Goal: Find specific fact: Find contact information

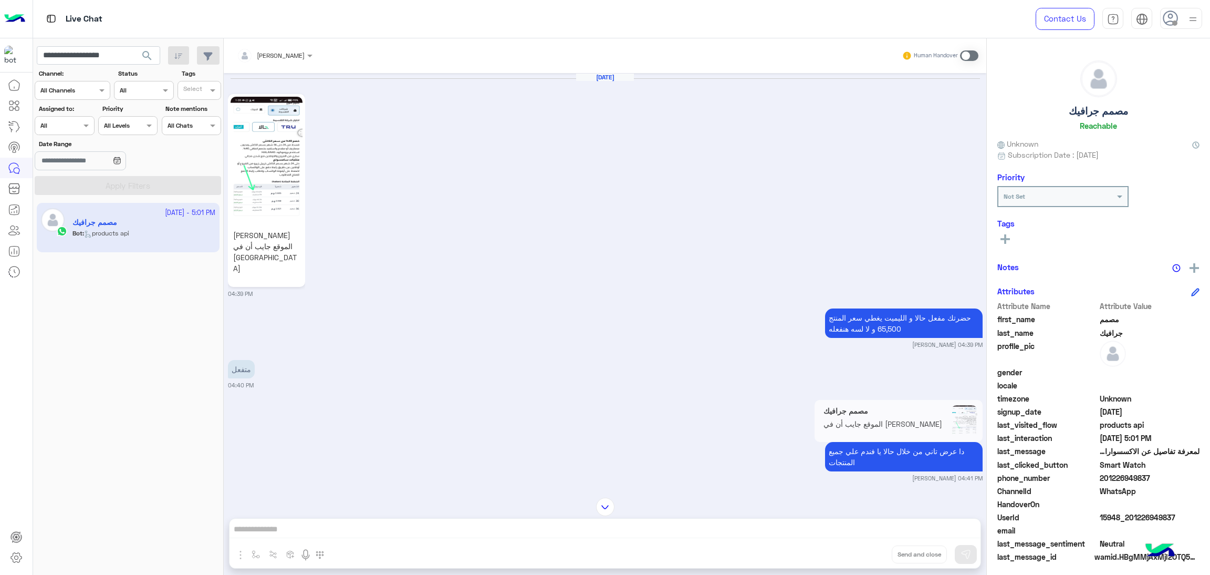
click at [134, 46] on button "search" at bounding box center [147, 57] width 26 height 23
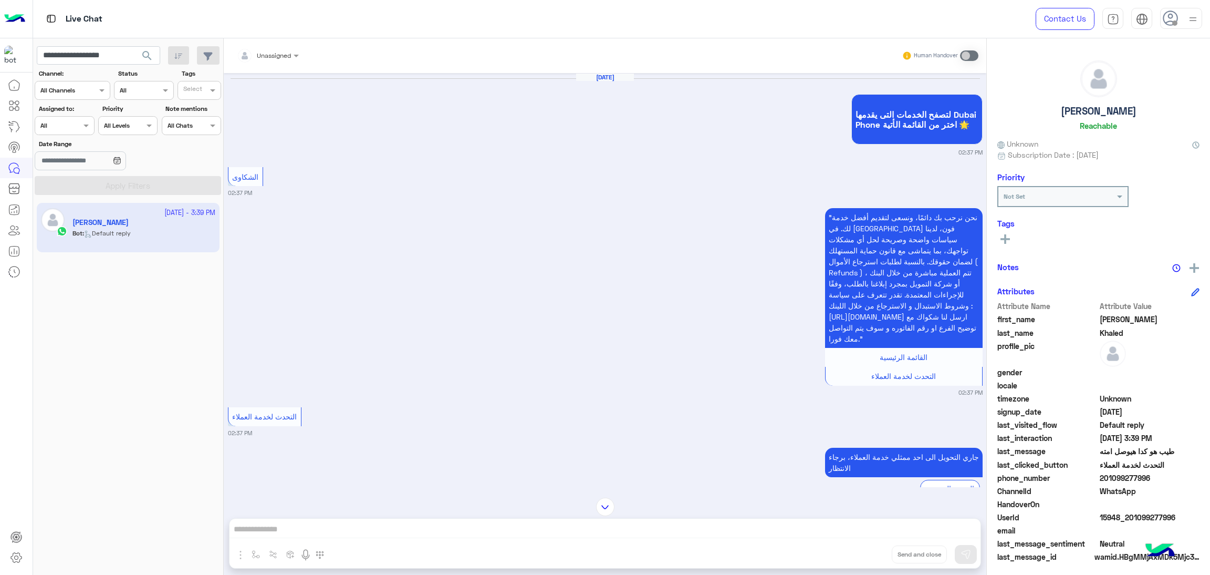
scroll to position [1870, 0]
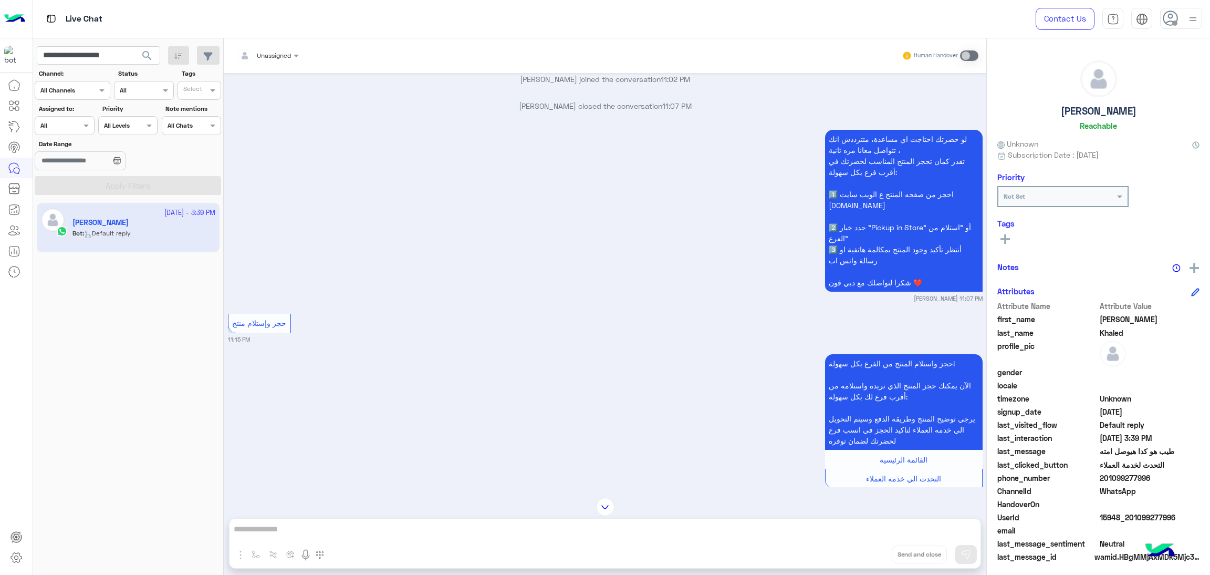
click at [986, 225] on mat-drawer "[PERSON_NAME] Reachable Unknown Subscription Date : [DATE] Priority Not Set Tag…" at bounding box center [1098, 308] width 224 height 540
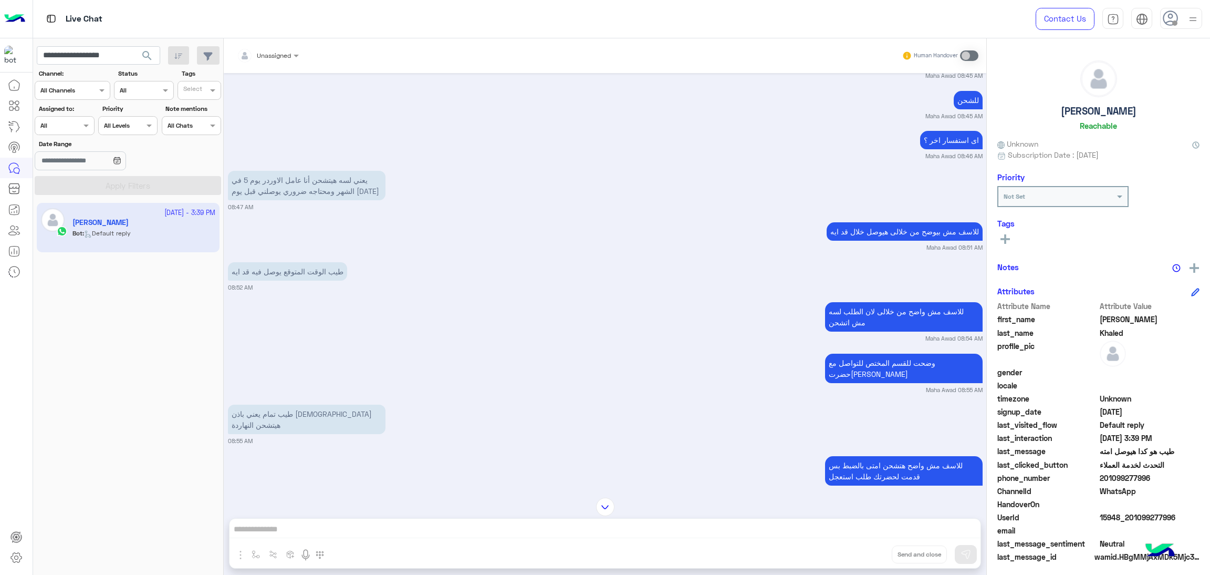
scroll to position [3302, 0]
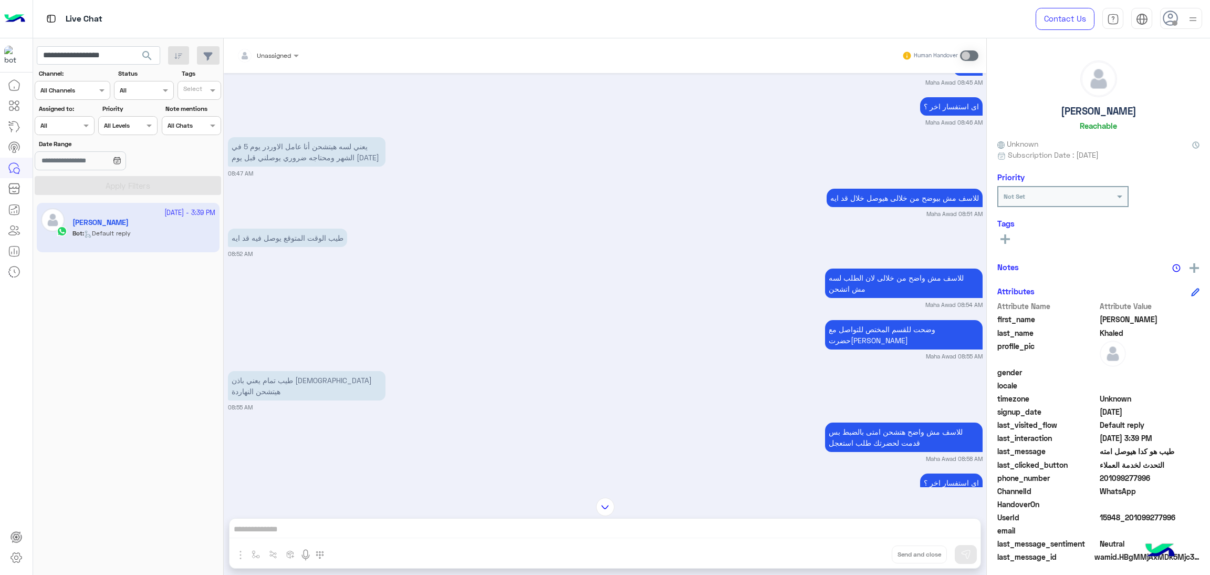
click at [987, 334] on div "[PERSON_NAME] Reachable Unknown Subscription Date : [DATE] Priority Not Set Tag…" at bounding box center [1098, 304] width 223 height 533
click at [987, 340] on div "[PERSON_NAME] Reachable Unknown Subscription Date : [DATE] Priority Not Set Tag…" at bounding box center [1098, 304] width 223 height 533
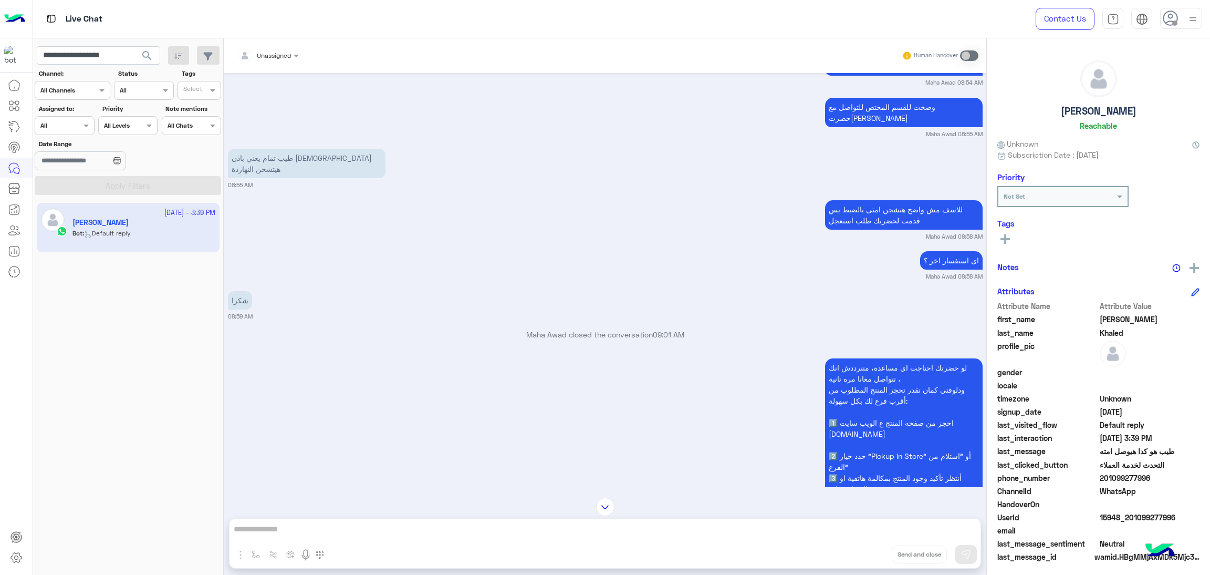
scroll to position [3533, 0]
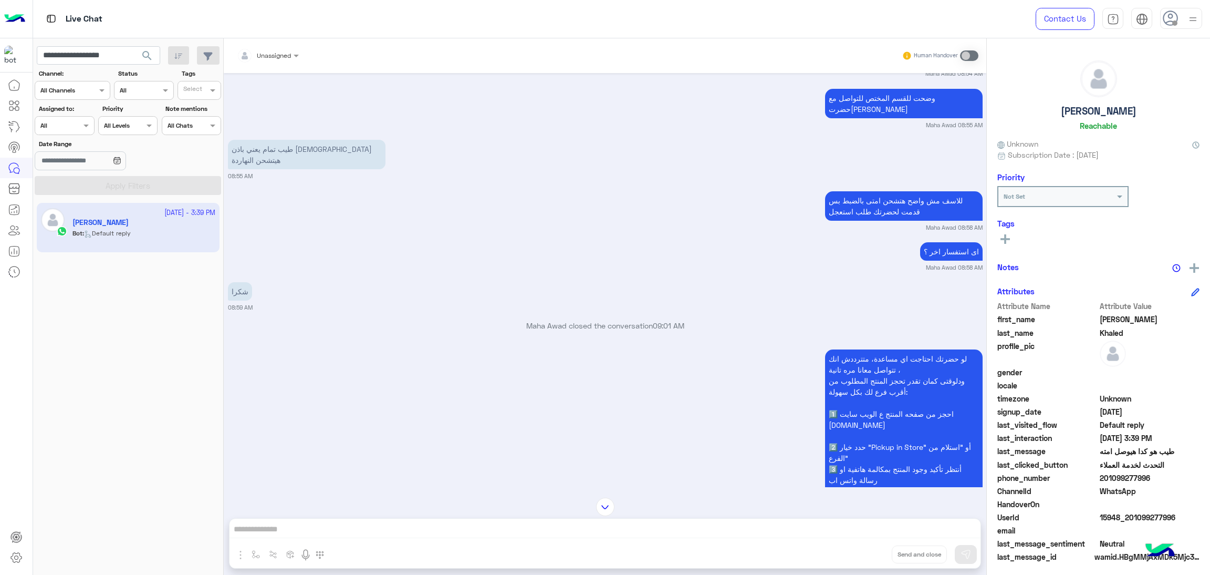
drag, startPoint x: 1101, startPoint y: 474, endPoint x: 1162, endPoint y: 477, distance: 61.0
click at [1162, 477] on span "201099277996" at bounding box center [1150, 477] width 100 height 11
copy span "01099277996"
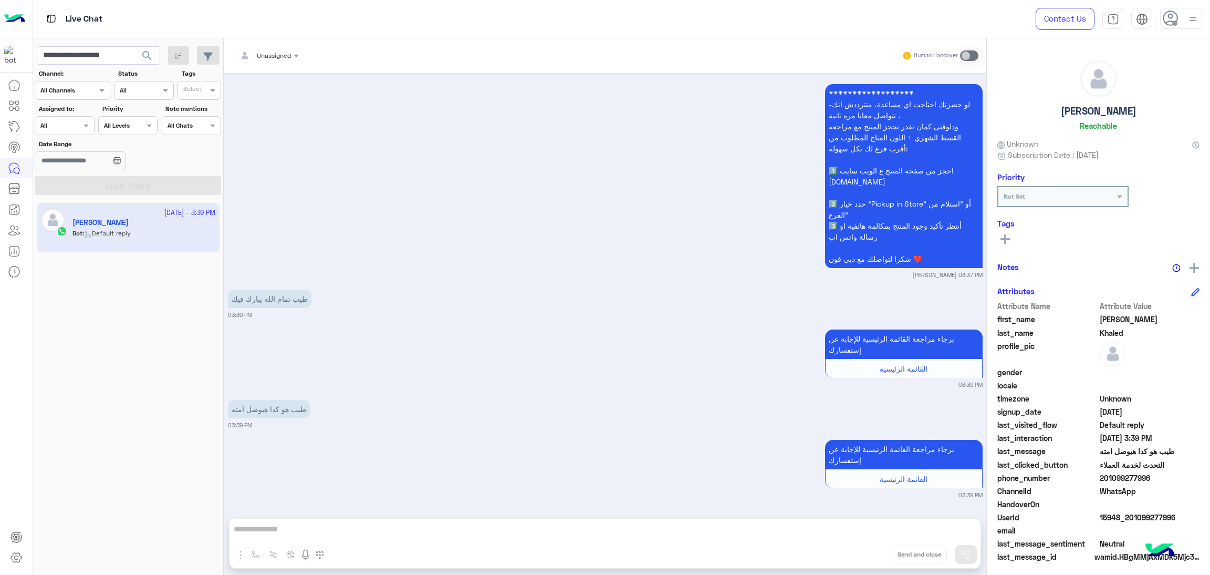
scroll to position [5176, 0]
click at [991, 477] on div "[PERSON_NAME] Reachable Unknown Subscription Date : [DATE] Priority Not Set Tag…" at bounding box center [1098, 304] width 223 height 533
click at [97, 53] on input "**********" at bounding box center [98, 55] width 123 height 19
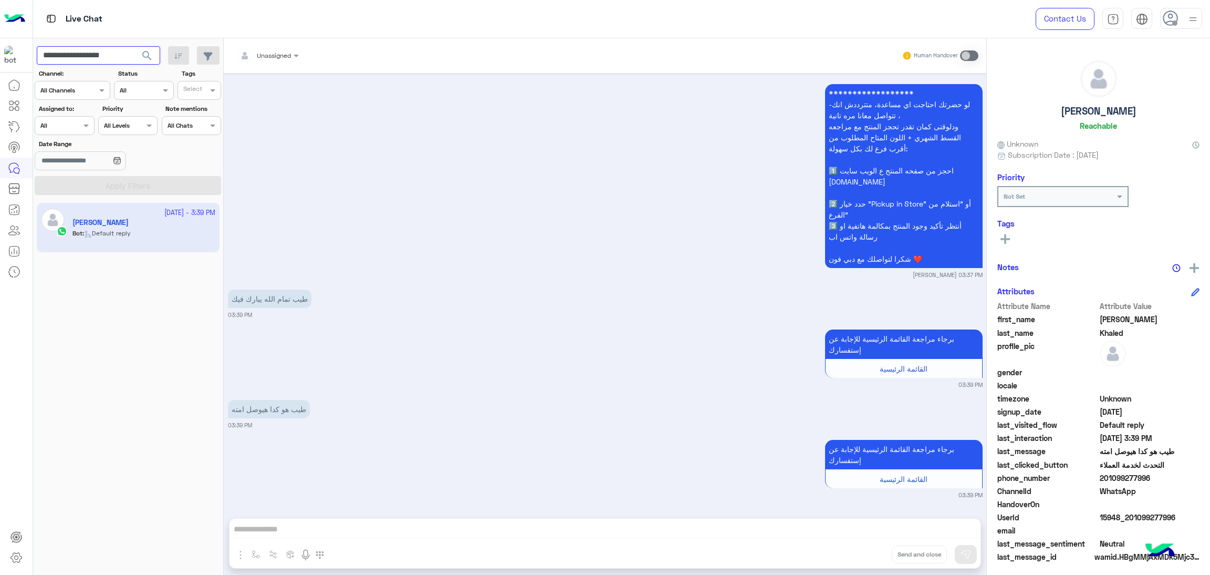
paste input "text"
type input "**********"
click at [150, 54] on span "search" at bounding box center [147, 55] width 13 height 13
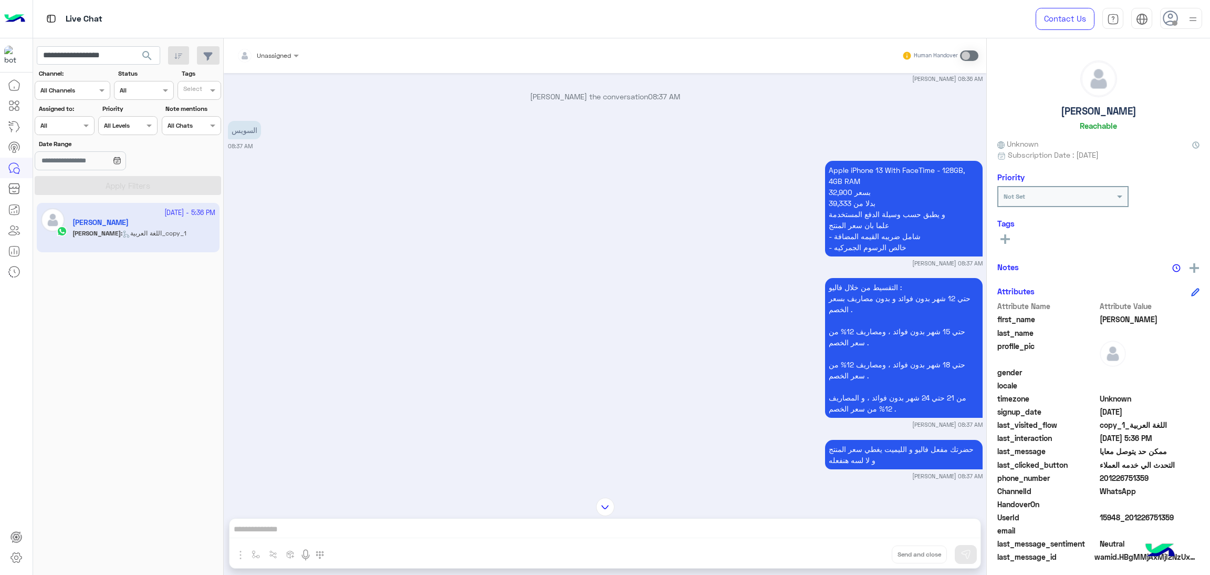
scroll to position [1650, 0]
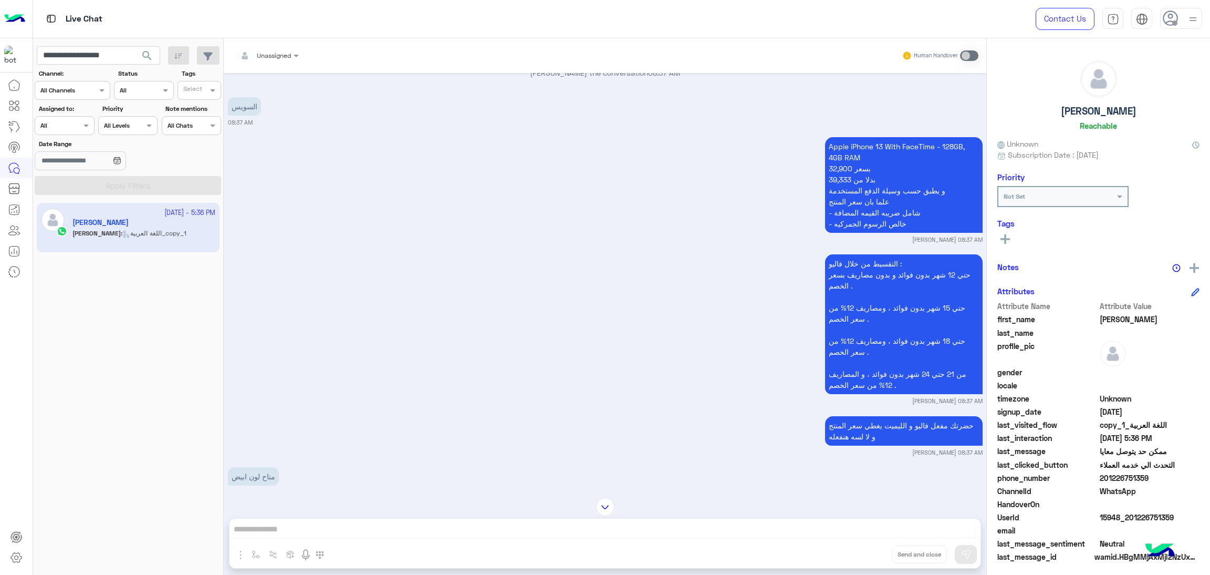
click at [987, 225] on div "[PERSON_NAME] Unknown Subscription Date : [DATE] Priority Not Set Tags See All …" at bounding box center [1098, 304] width 223 height 533
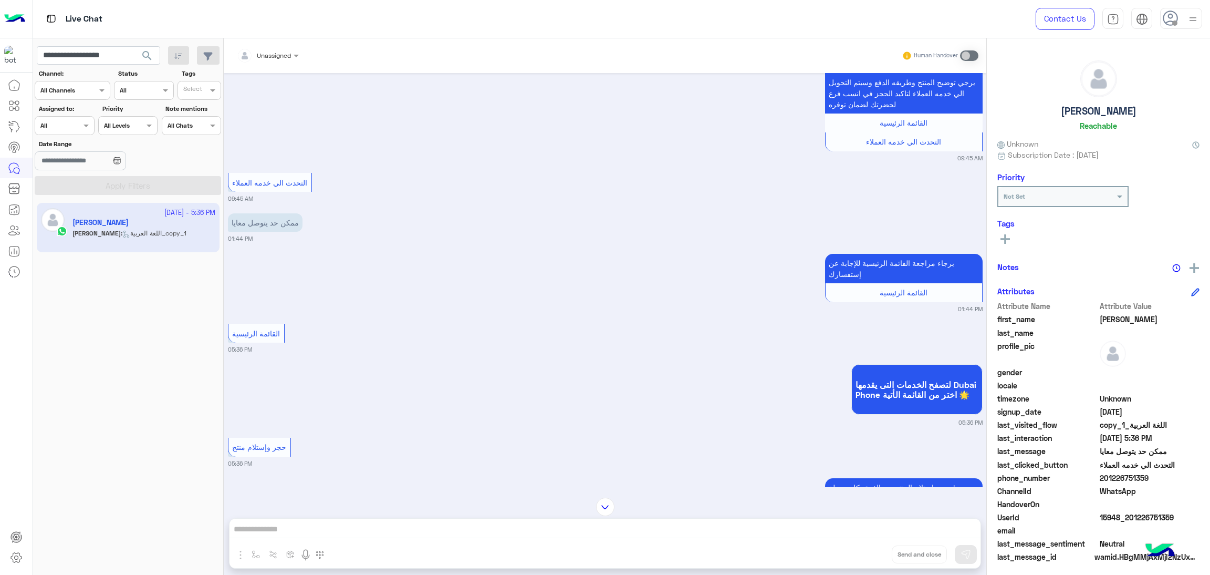
scroll to position [4728, 0]
